Goal: Navigation & Orientation: Find specific page/section

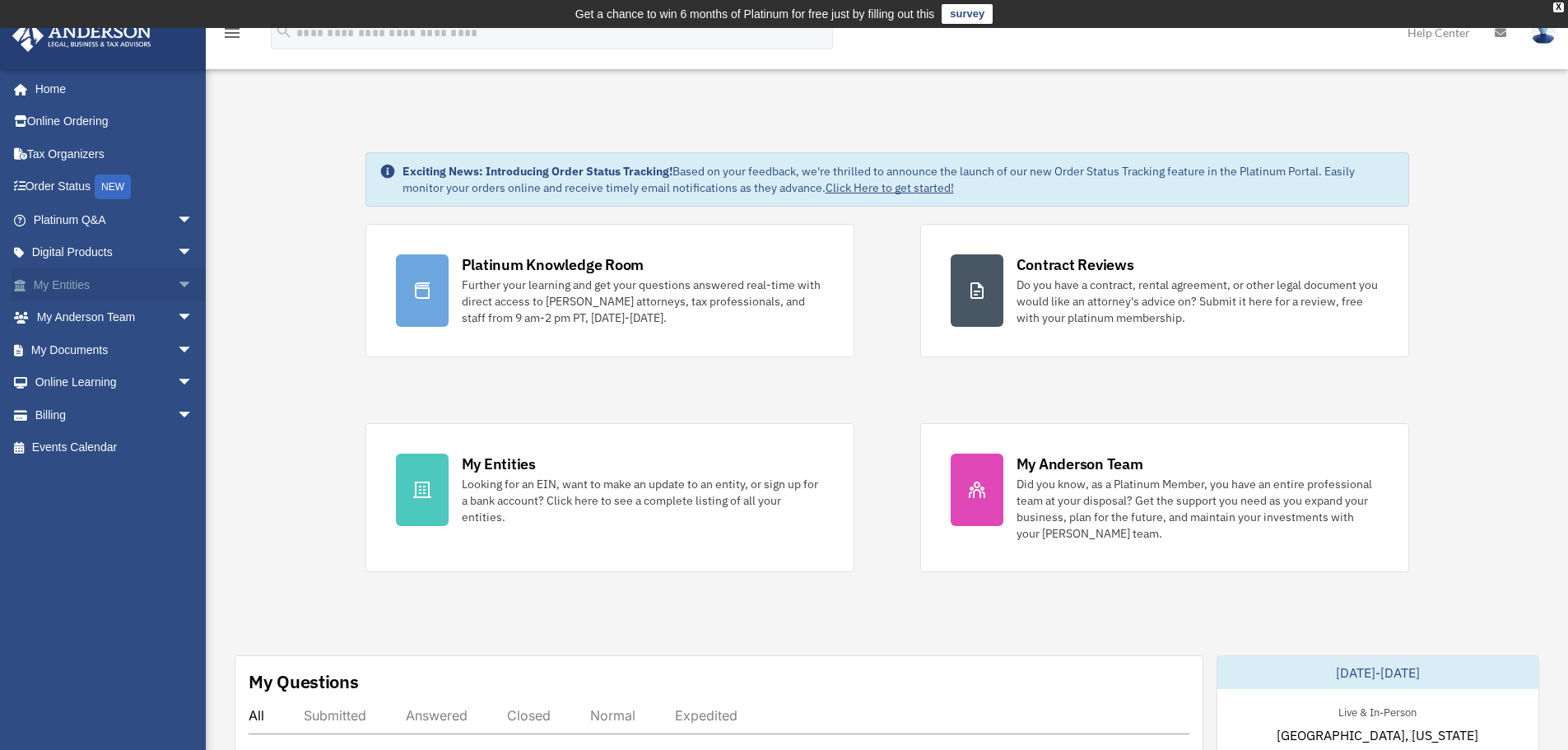
click at [177, 286] on span "arrow_drop_down" at bounding box center [193, 285] width 33 height 34
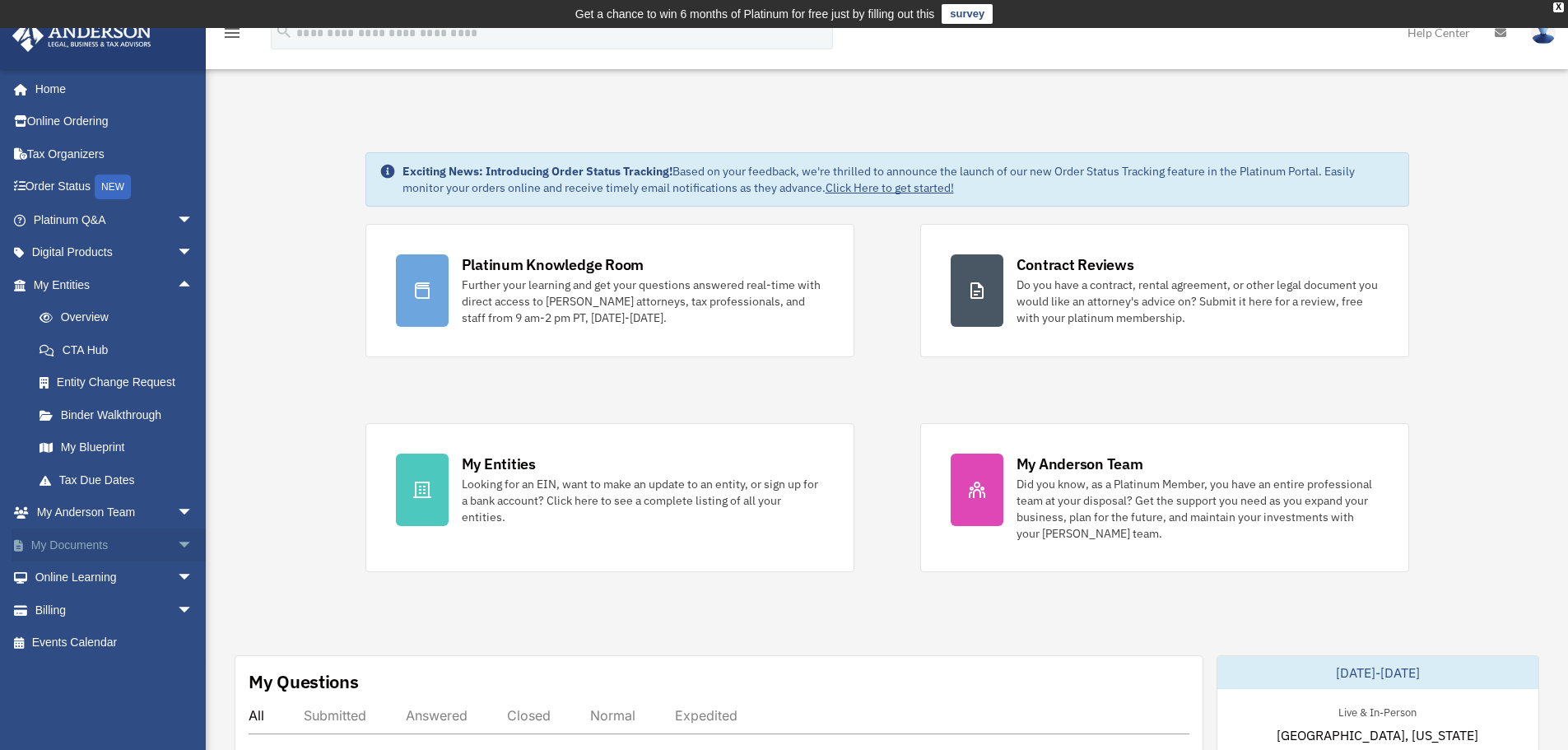
click at [177, 544] on span "arrow_drop_down" at bounding box center [193, 546] width 33 height 34
click at [88, 580] on link "Box" at bounding box center [121, 578] width 195 height 33
click at [74, 581] on link "Box" at bounding box center [121, 578] width 195 height 33
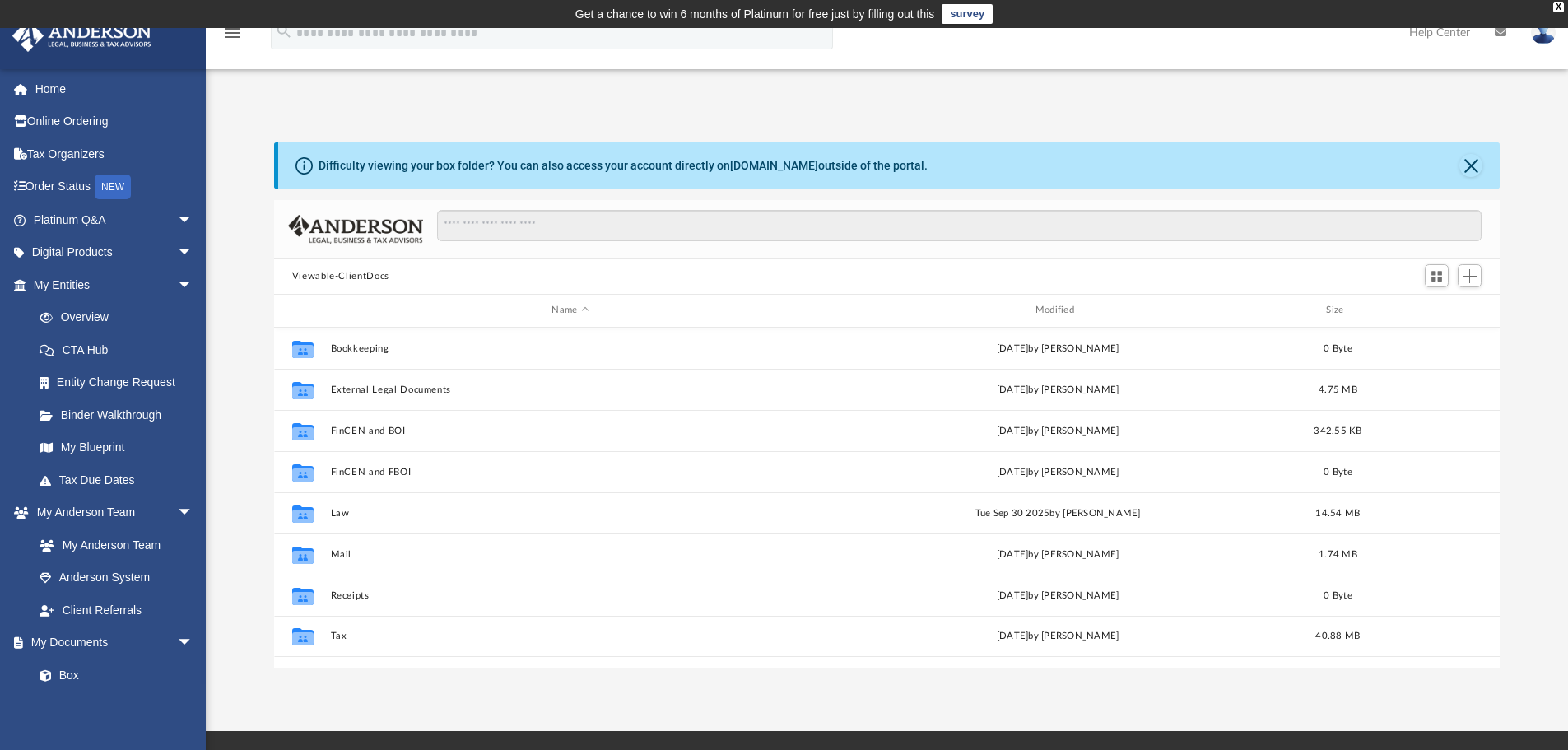
scroll to position [363, 1213]
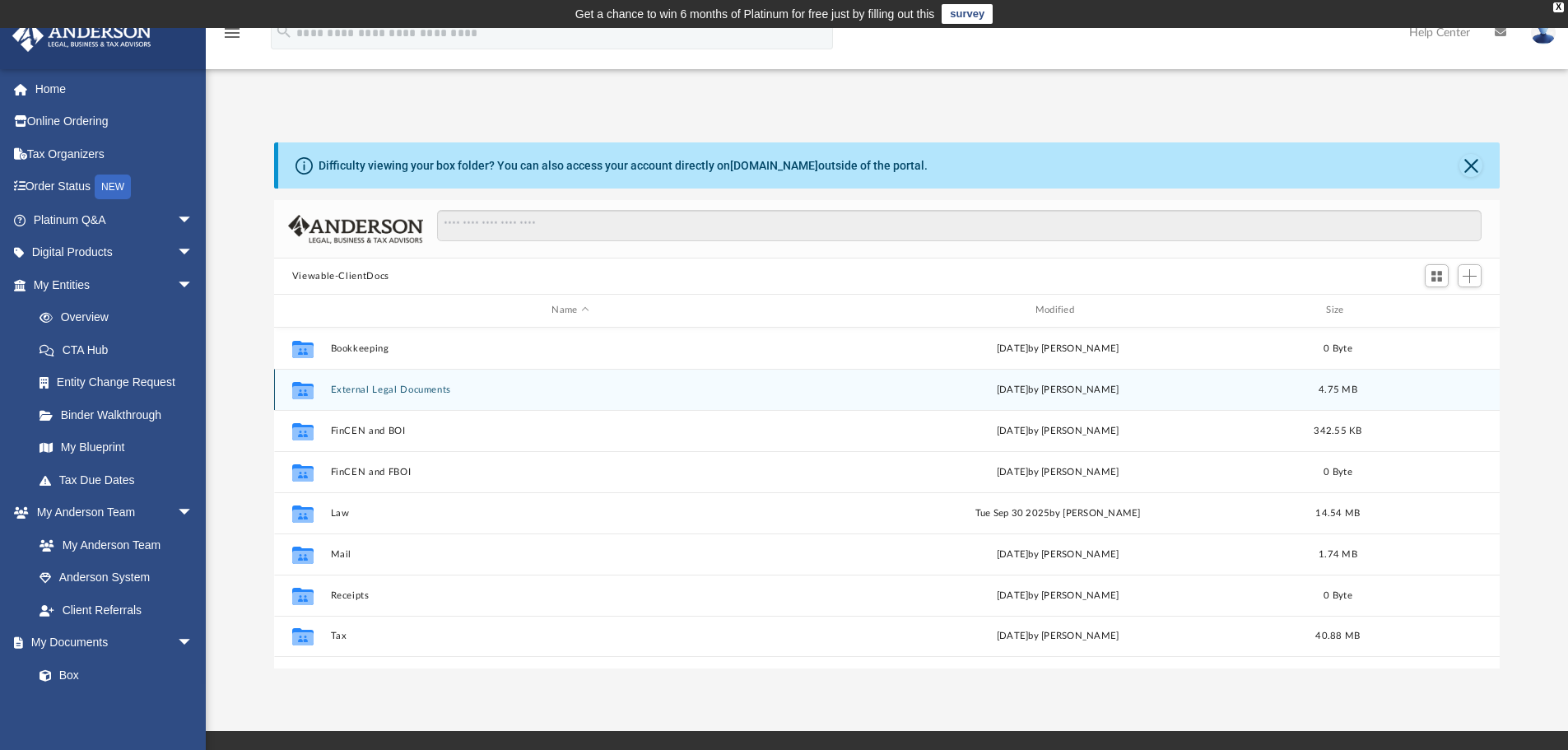
click at [361, 394] on button "External Legal Documents" at bounding box center [570, 390] width 480 height 11
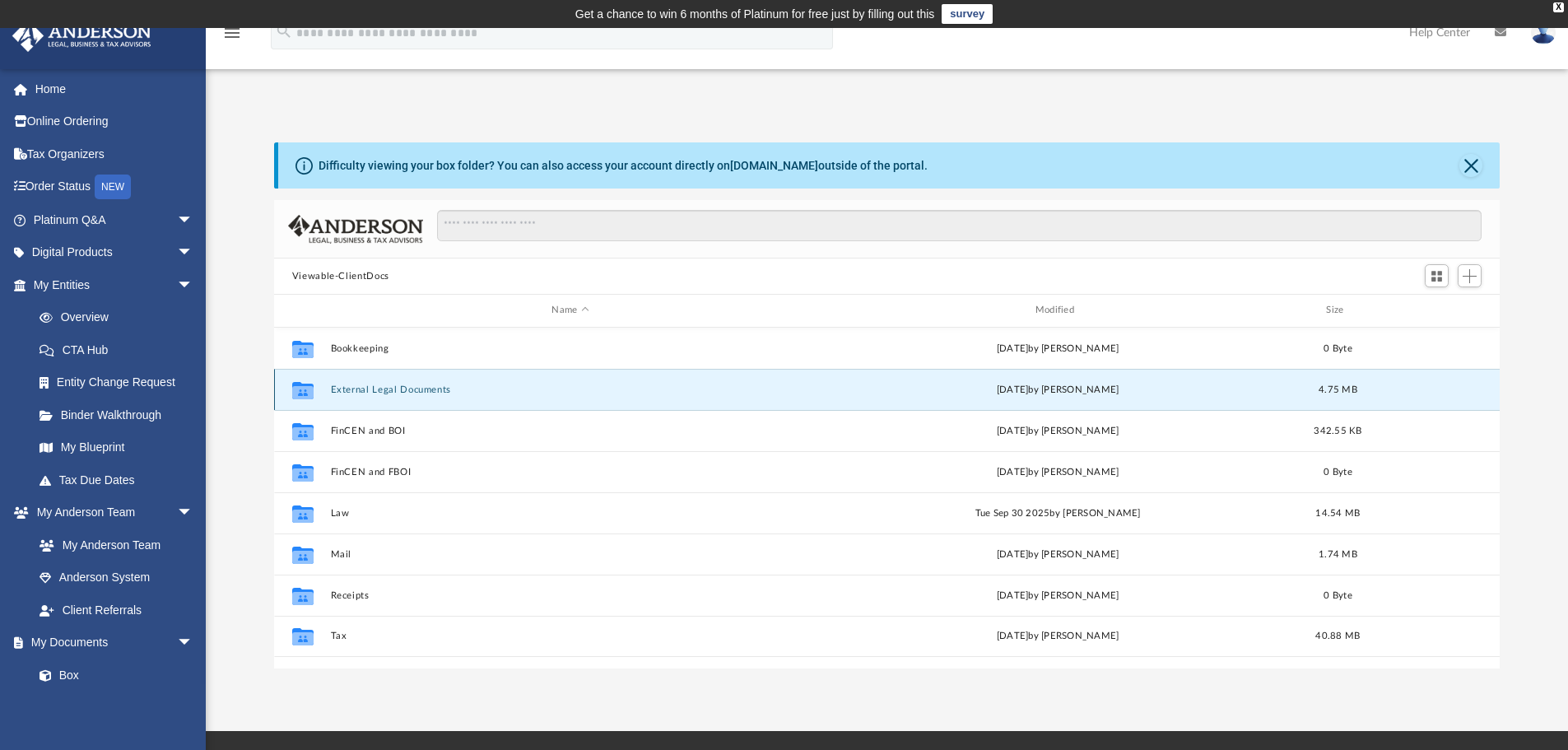
click at [361, 394] on button "External Legal Documents" at bounding box center [570, 390] width 480 height 11
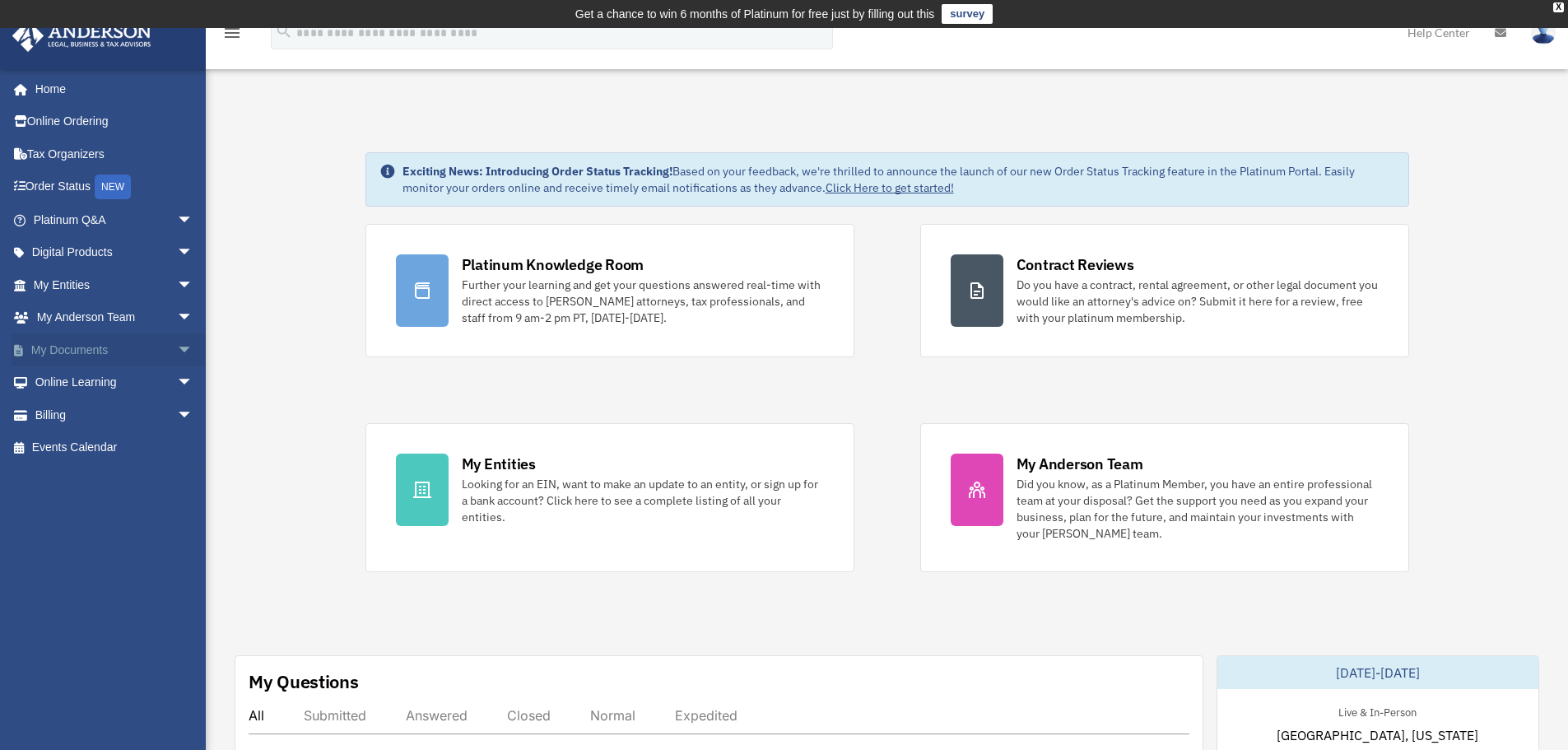
click at [92, 347] on link "My Documents arrow_drop_down" at bounding box center [115, 350] width 206 height 33
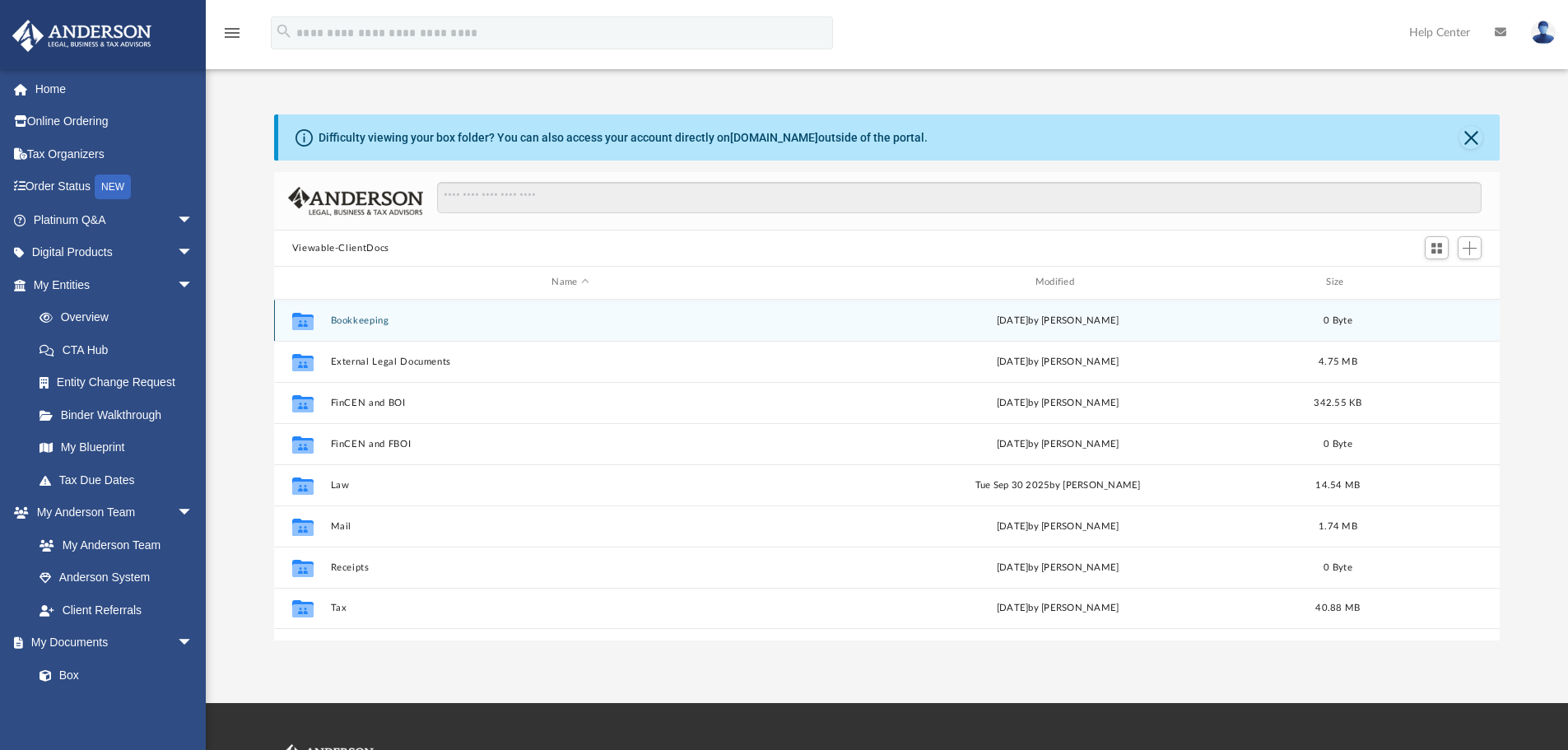
scroll to position [363, 1213]
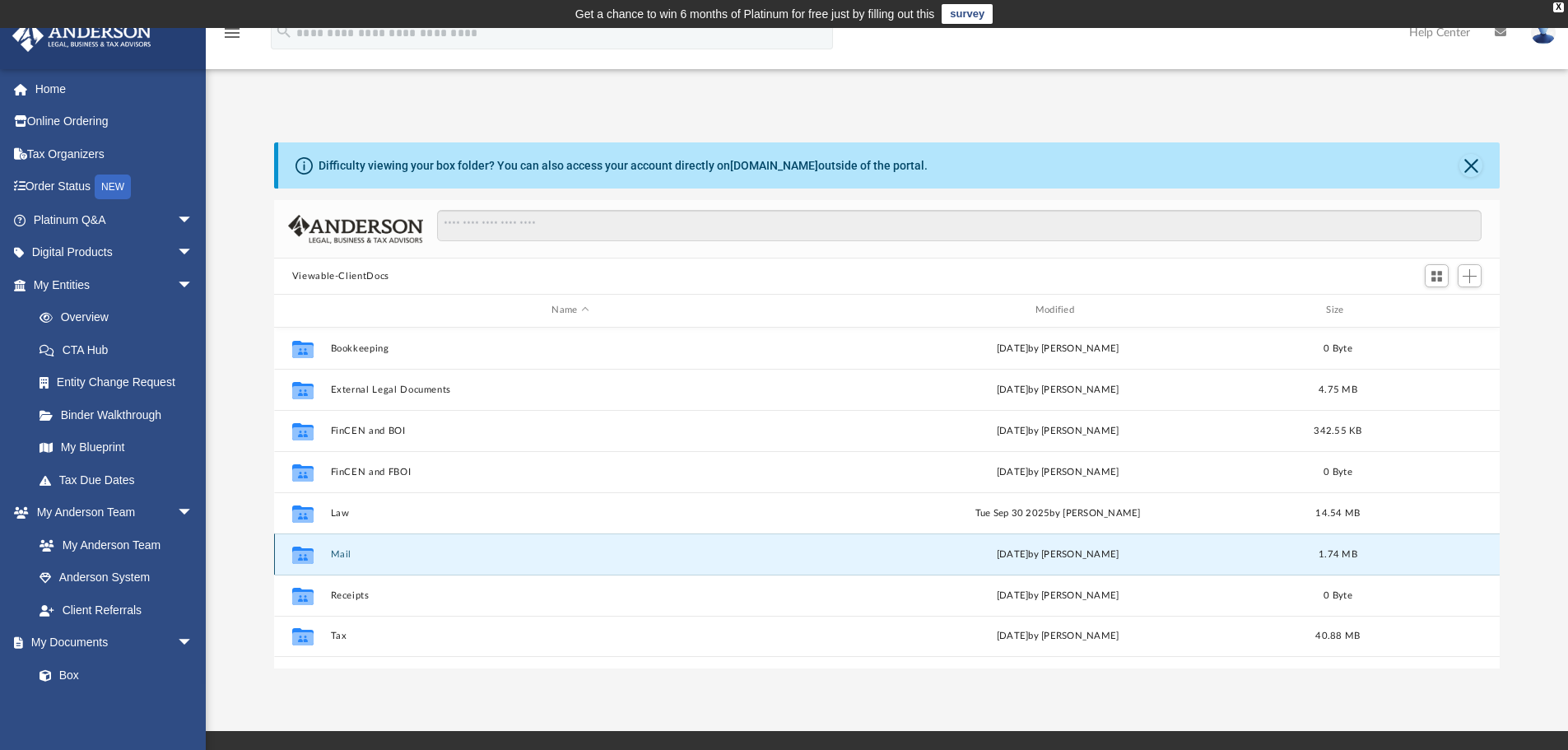
click at [336, 555] on button "Mail" at bounding box center [570, 555] width 480 height 11
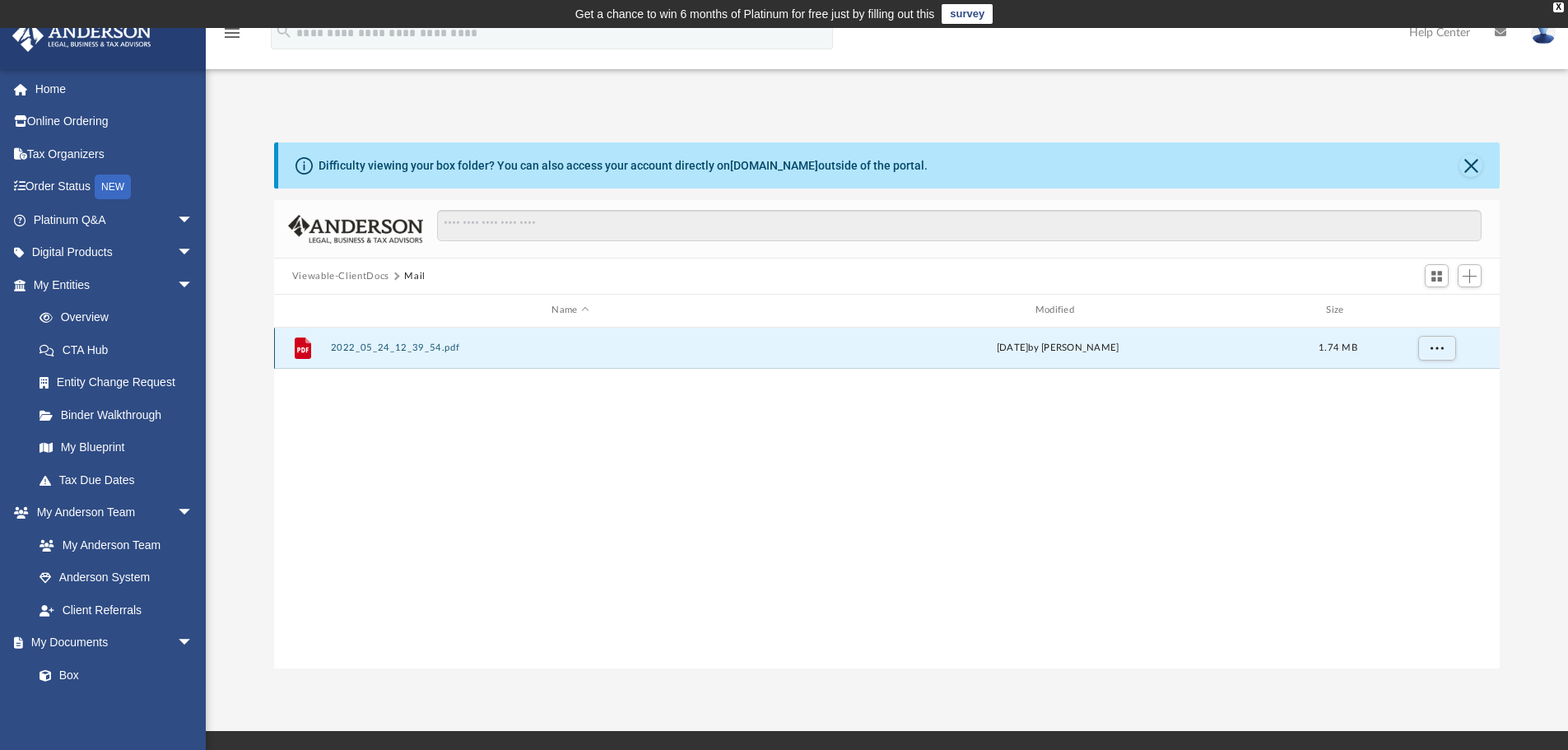
click at [357, 347] on button "2022_05_24_12_39_54.pdf" at bounding box center [570, 347] width 480 height 11
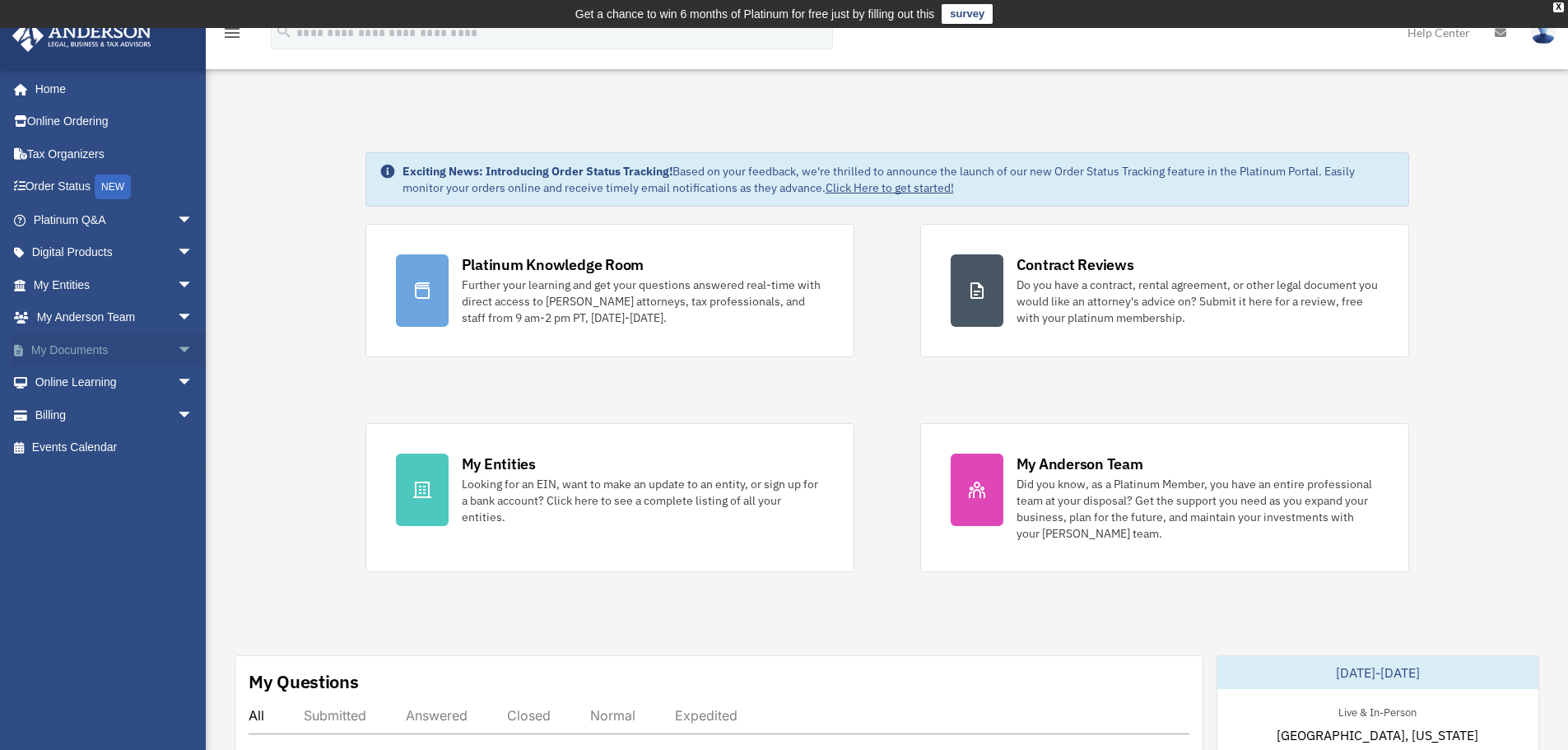
click at [122, 347] on link "My Documents arrow_drop_down" at bounding box center [115, 350] width 206 height 33
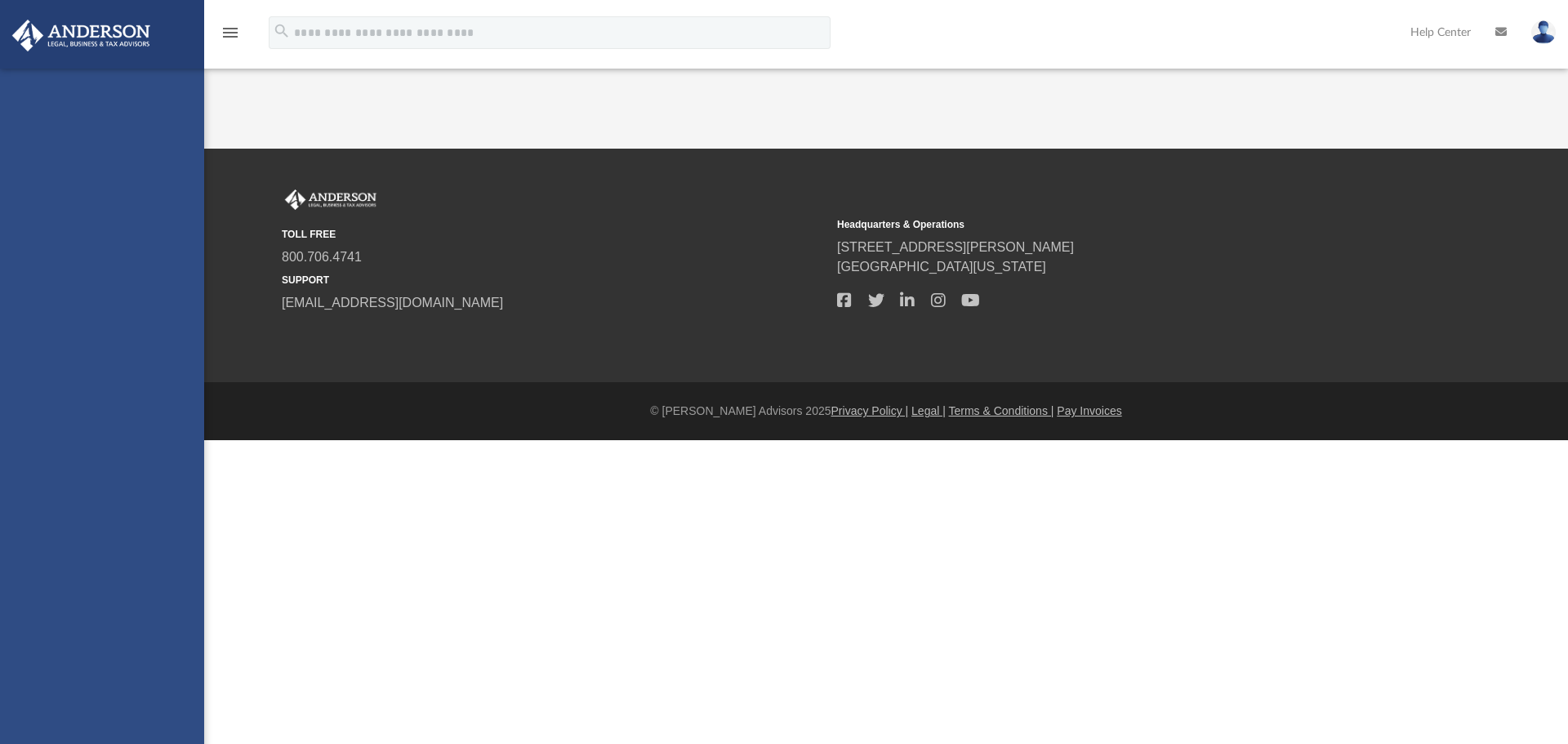
click at [163, 354] on div "[EMAIL_ADDRESS][DOMAIN_NAME] Sign Out [EMAIL_ADDRESS][DOMAIN_NAME] Home Online …" at bounding box center [102, 440] width 204 height 744
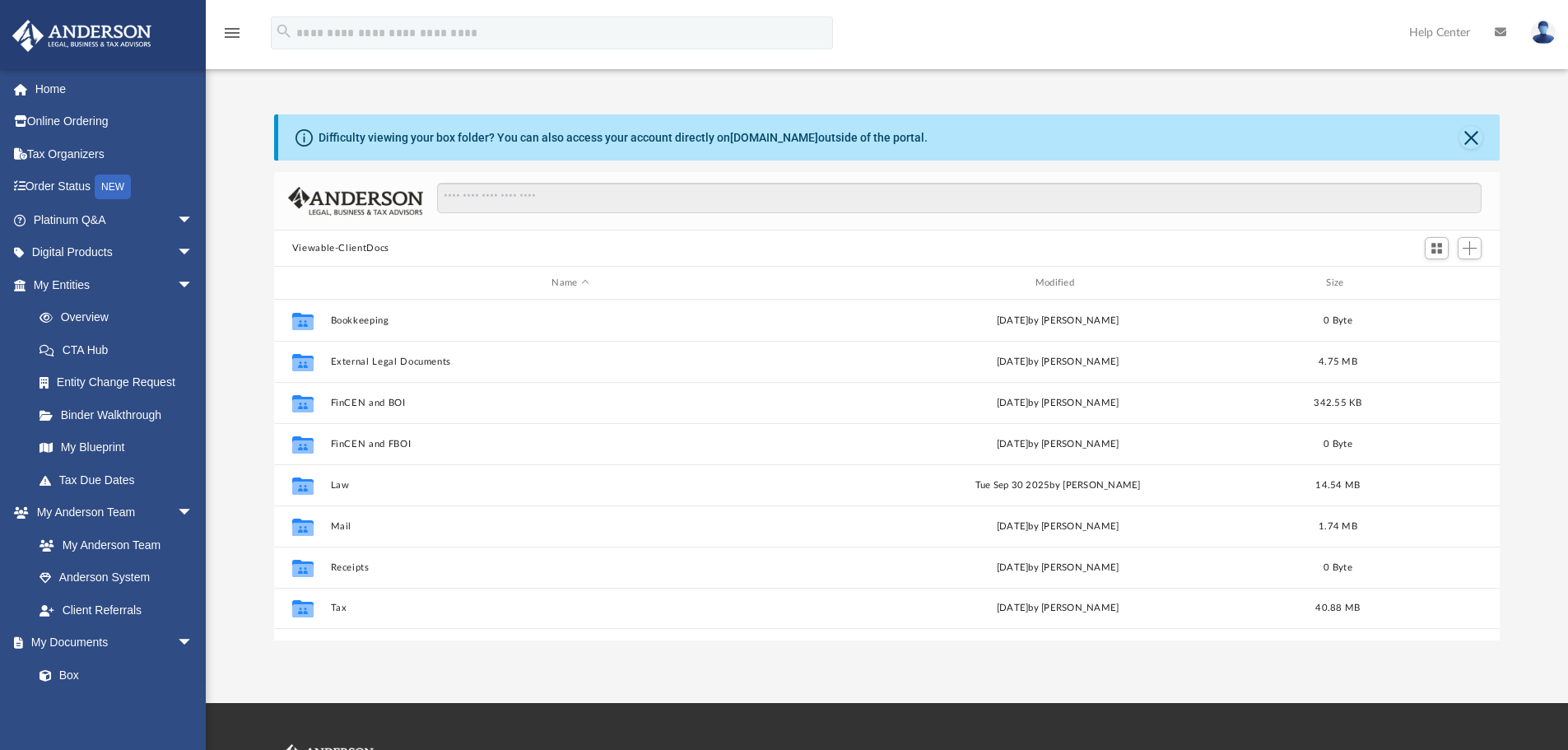
scroll to position [363, 1213]
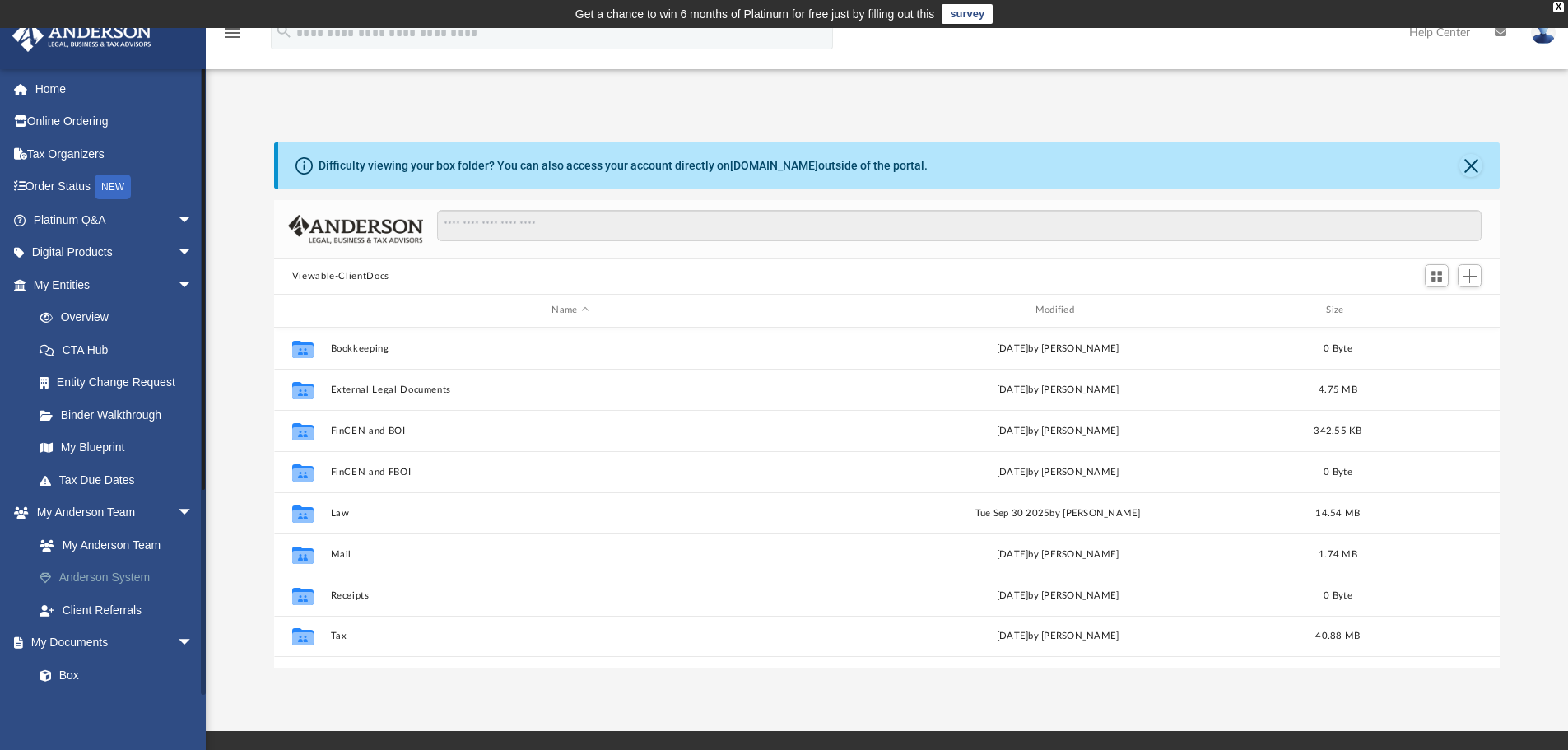
click at [102, 584] on link "Anderson System" at bounding box center [121, 578] width 195 height 33
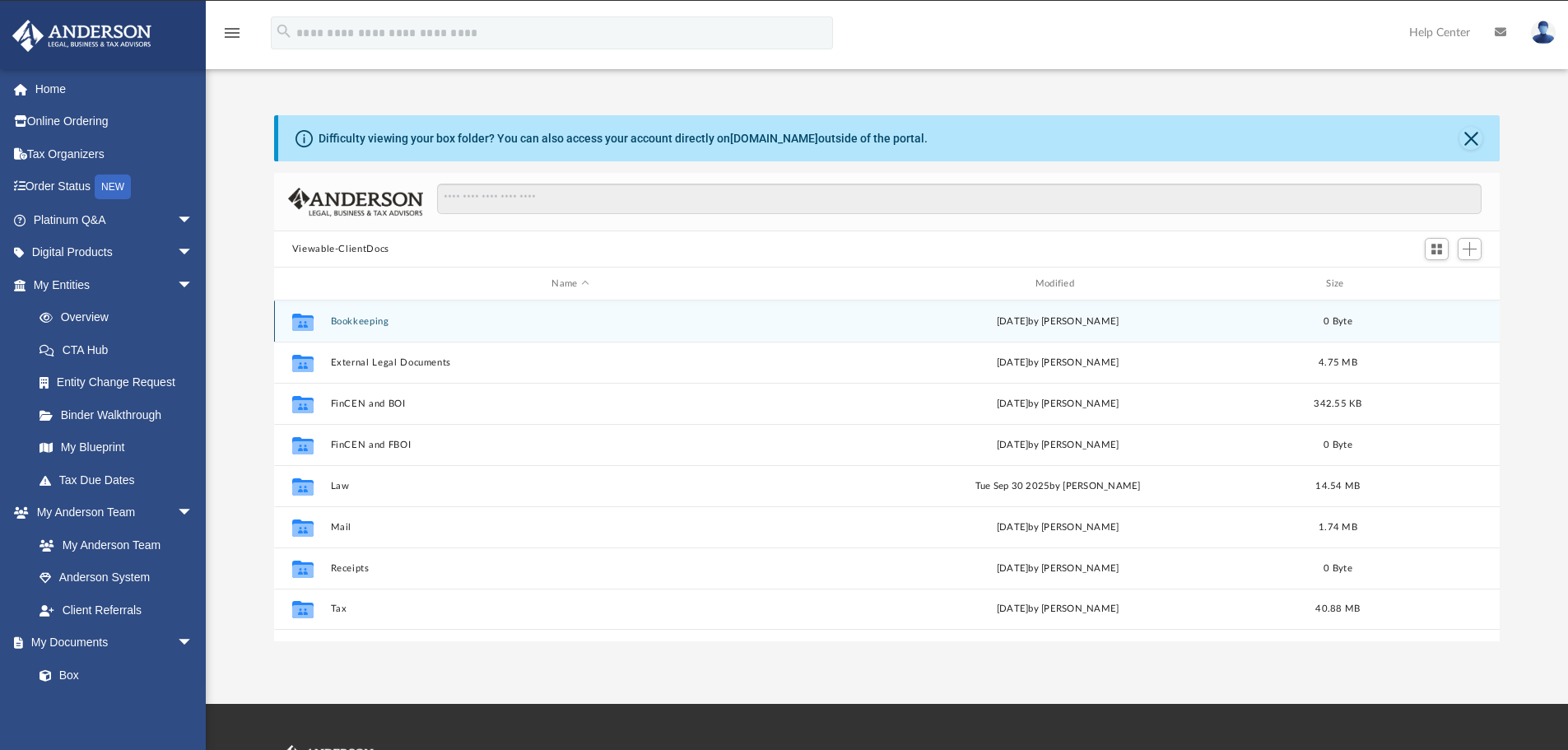
scroll to position [363, 1213]
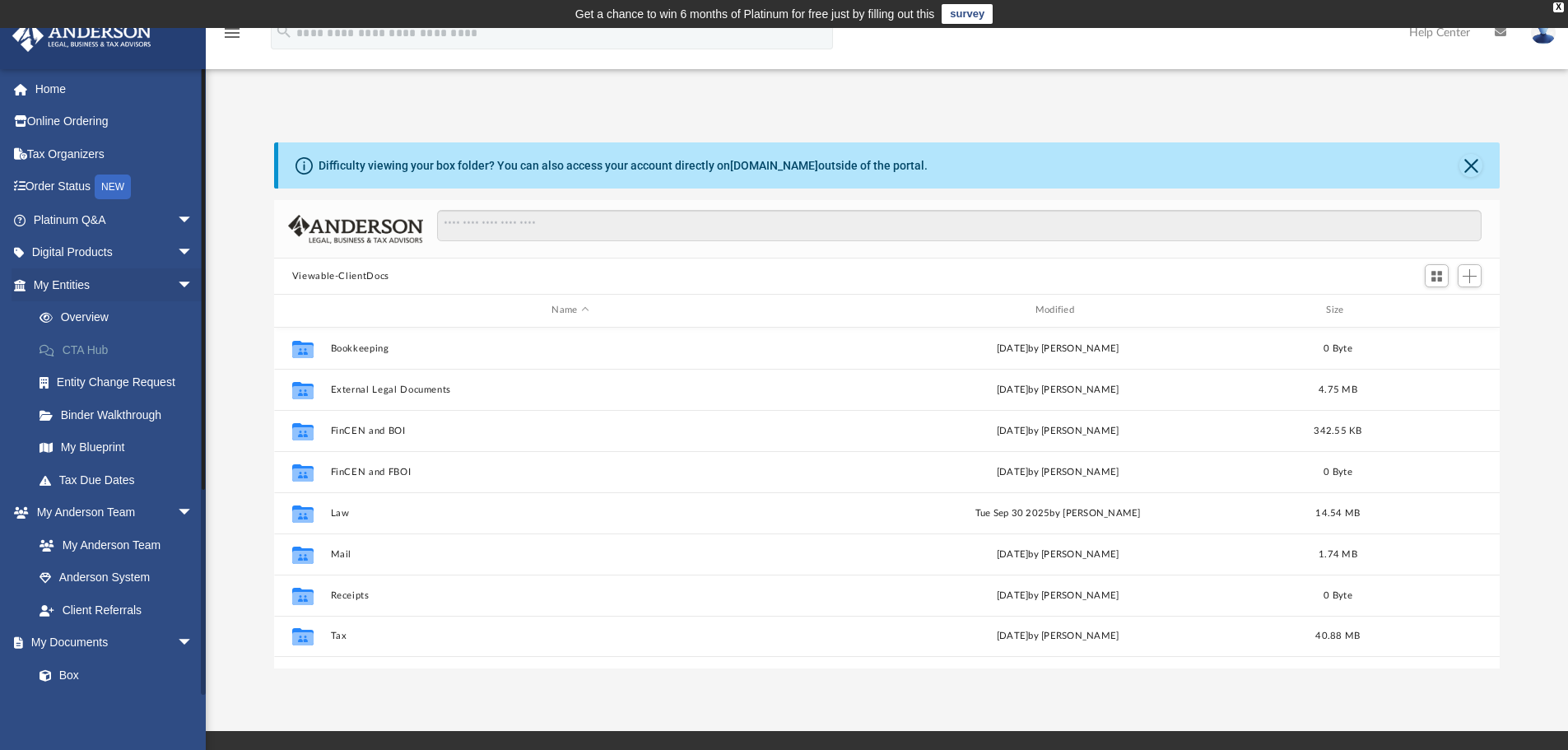
click at [127, 360] on link "CTA Hub" at bounding box center [121, 350] width 195 height 33
click at [96, 324] on link "Overview" at bounding box center [121, 318] width 195 height 33
click at [93, 319] on link "Overview" at bounding box center [121, 318] width 195 height 33
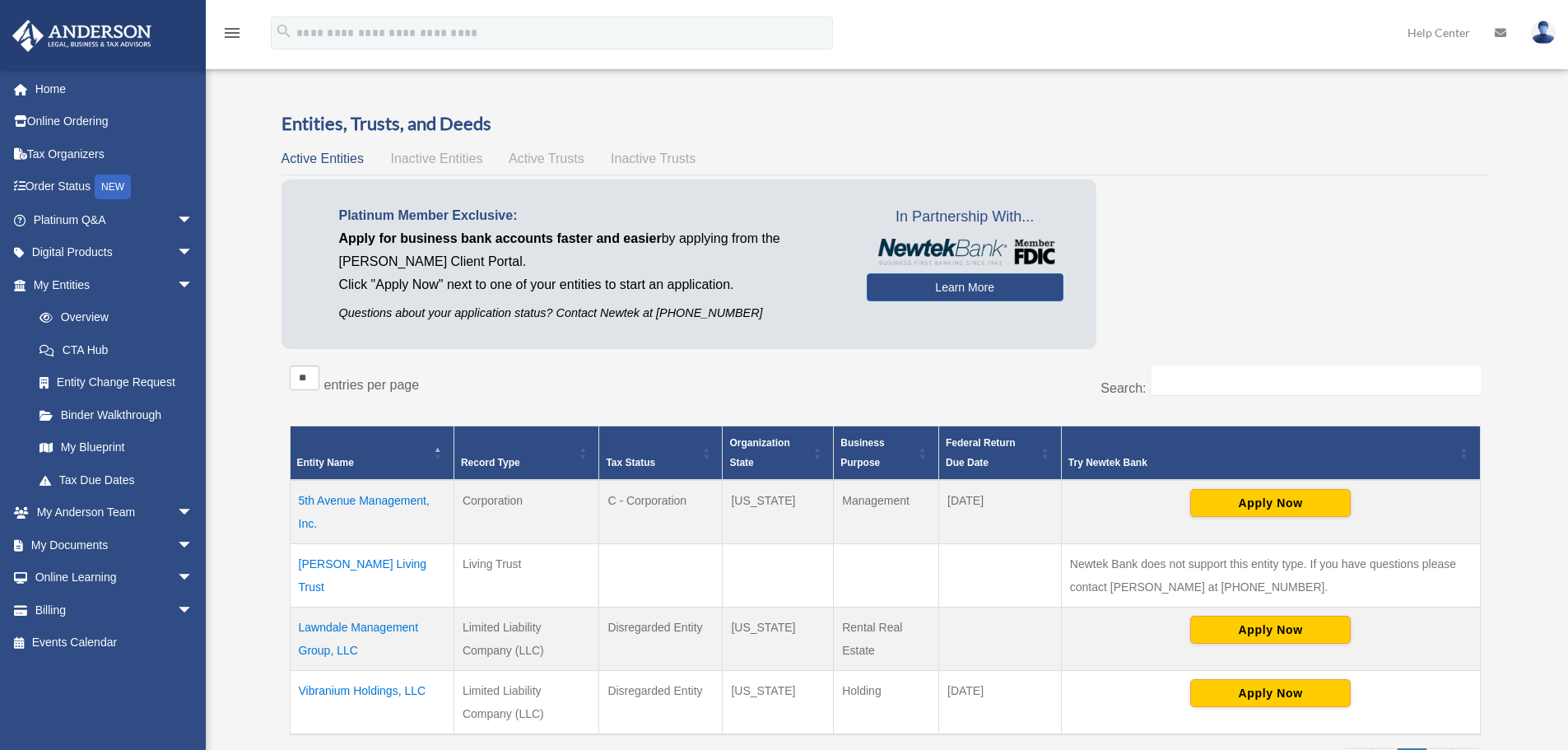
click at [93, 319] on link "Overview" at bounding box center [112, 318] width 178 height 33
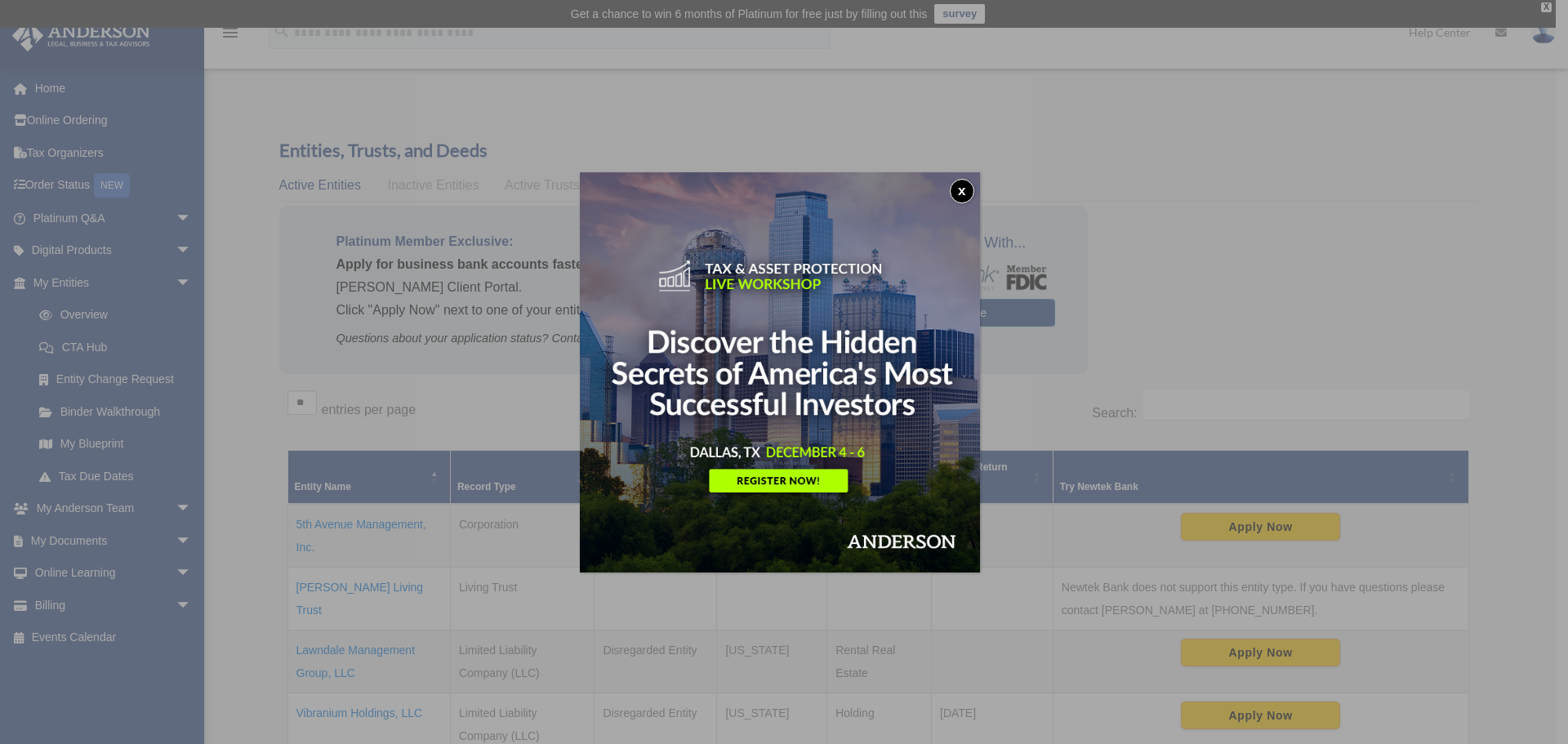
click at [970, 186] on button "x" at bounding box center [962, 190] width 24 height 24
